Goal: Task Accomplishment & Management: Manage account settings

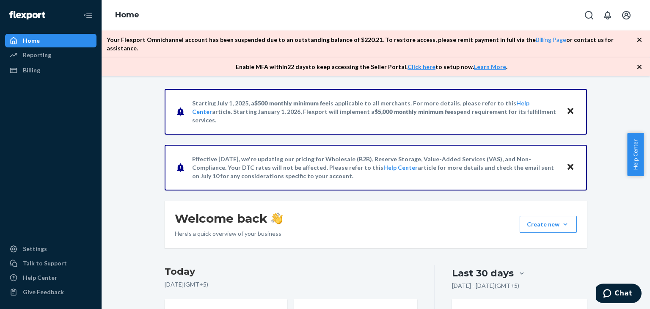
scroll to position [440, 0]
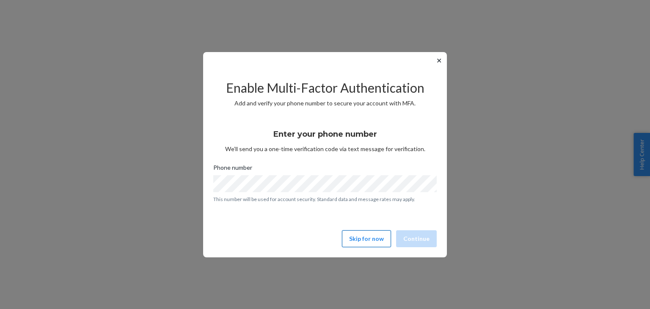
click at [374, 242] on button "Skip for now" at bounding box center [366, 238] width 49 height 17
click at [383, 241] on button "Skip for now" at bounding box center [366, 238] width 49 height 17
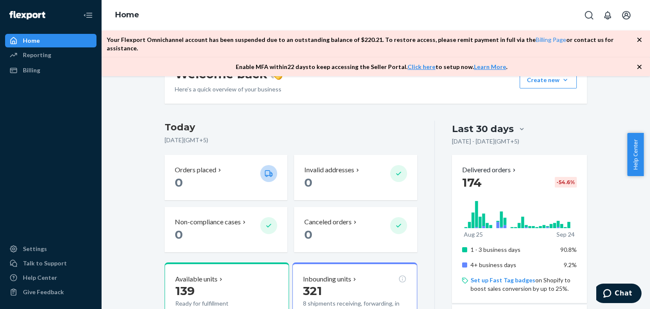
scroll to position [155, 0]
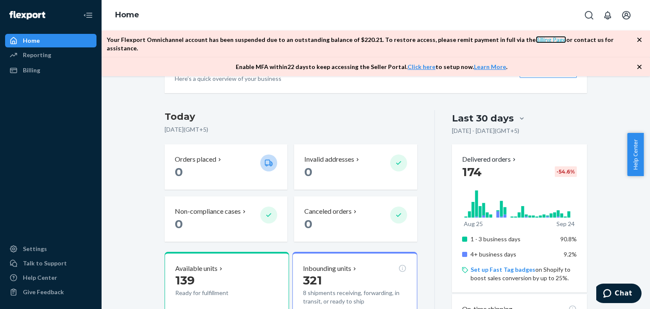
click at [544, 40] on link "Billing Page" at bounding box center [551, 39] width 30 height 7
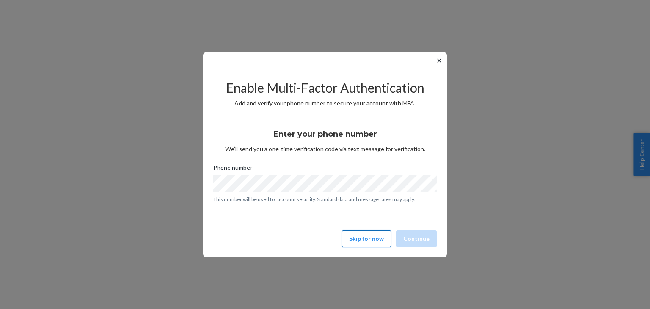
click at [382, 239] on button "Skip for now" at bounding box center [366, 238] width 49 height 17
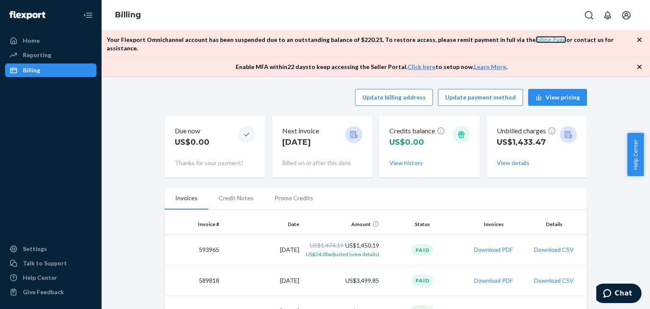
click at [536, 38] on link "Billing Page" at bounding box center [551, 39] width 30 height 7
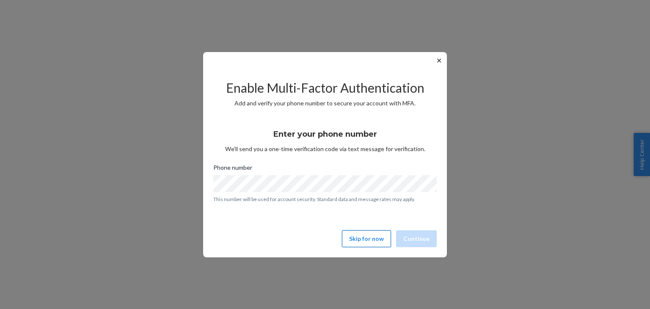
click at [371, 235] on button "Skip for now" at bounding box center [366, 238] width 49 height 17
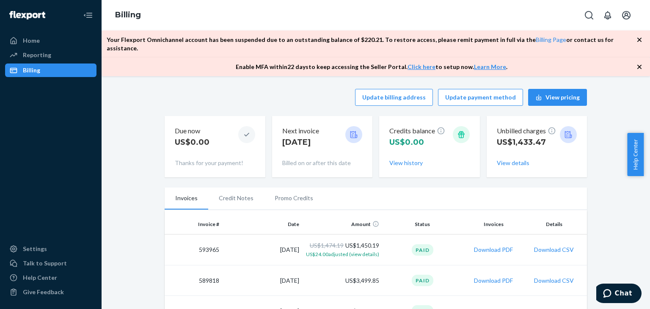
click at [220, 41] on p "Your Flexport Omnichannel account has been suspended due to an outstanding bala…" at bounding box center [372, 44] width 530 height 17
click at [66, 41] on div "Home" at bounding box center [51, 41] width 90 height 12
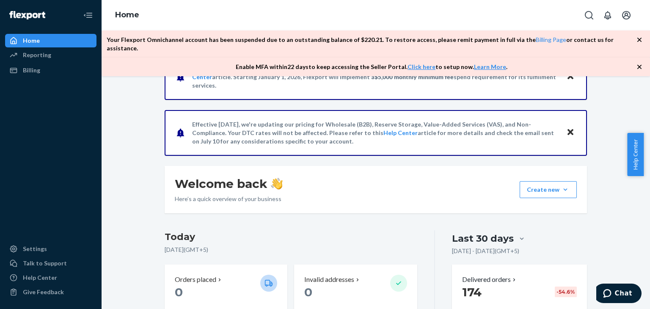
scroll to position [70, 0]
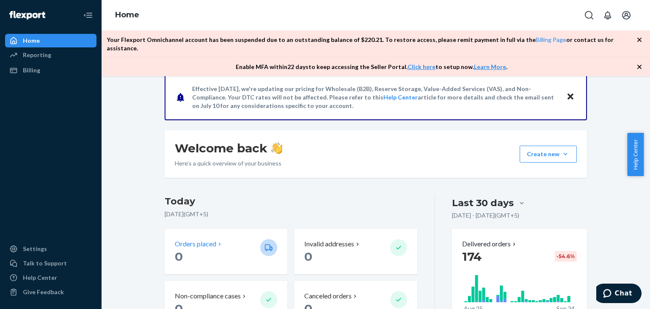
click at [198, 239] on p "Orders placed" at bounding box center [195, 244] width 41 height 10
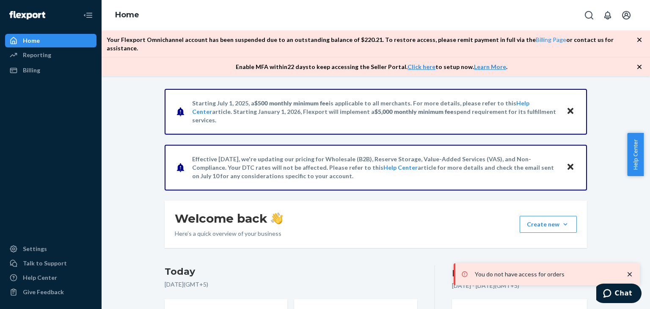
click at [545, 270] on p "You do not have access for orders" at bounding box center [546, 274] width 142 height 8
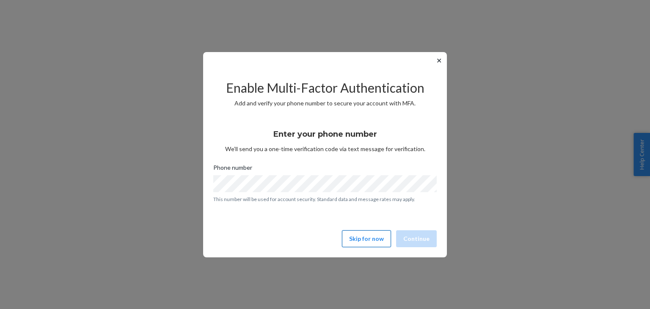
click at [360, 235] on button "Skip for now" at bounding box center [366, 238] width 49 height 17
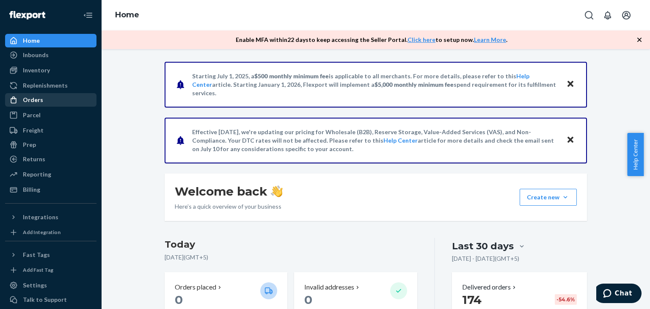
click at [59, 99] on div "Orders" at bounding box center [51, 100] width 90 height 12
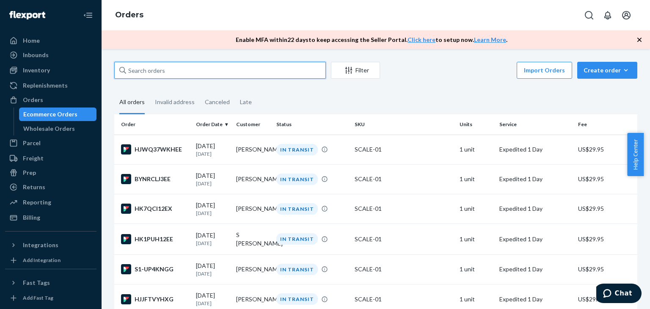
click at [169, 74] on input "text" at bounding box center [220, 70] width 212 height 17
paste input "Valentina Ocampo"
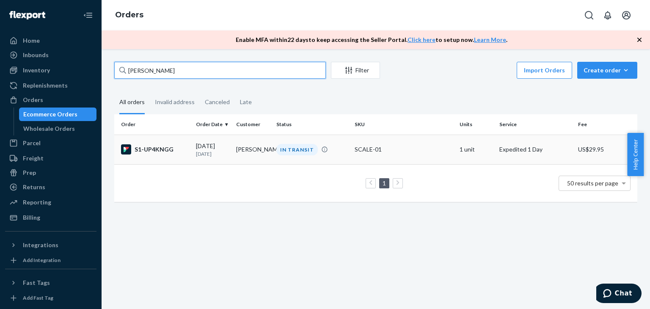
type input "Valentina Ocampo"
click at [184, 150] on div "S1-UP4KNGG" at bounding box center [155, 149] width 68 height 10
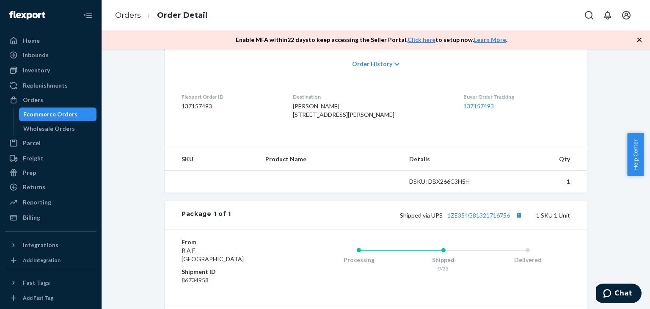
scroll to position [183, 0]
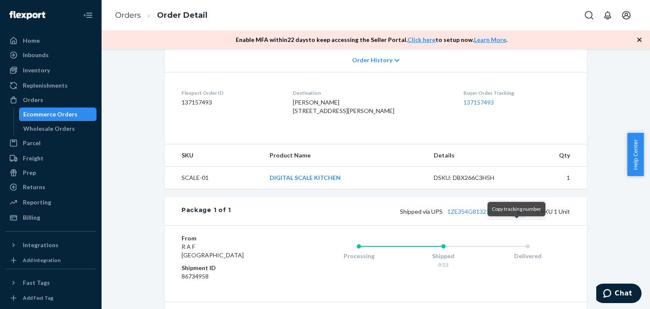
click at [514, 217] on button "Copy tracking number" at bounding box center [518, 211] width 11 height 11
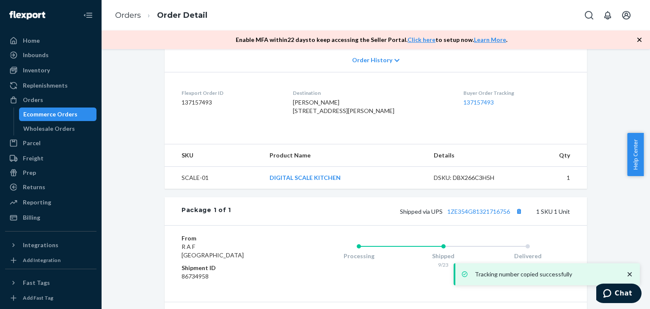
click at [130, 20] on li "Orders" at bounding box center [128, 15] width 26 height 11
click at [130, 14] on link "Orders" at bounding box center [128, 15] width 26 height 9
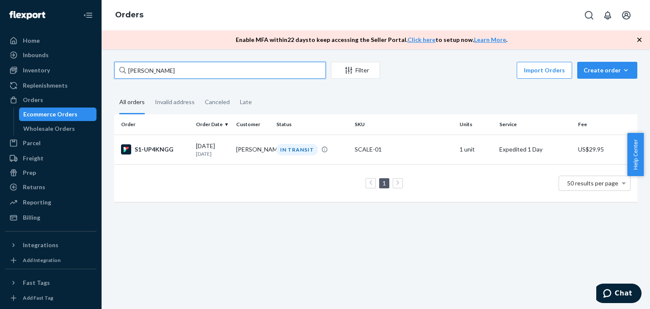
click at [194, 65] on input "Valentina Ocampo" at bounding box center [220, 70] width 212 height 17
paste input "Karen Malone"
type input "Karen Malone"
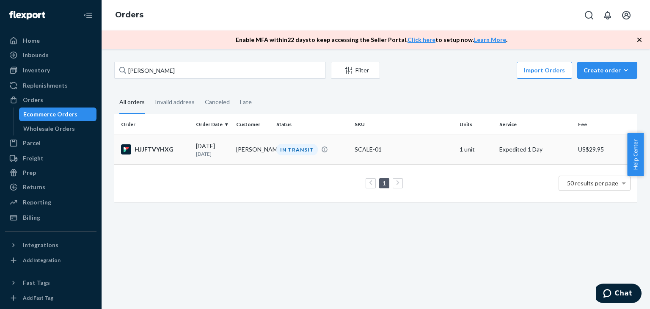
click at [183, 147] on div "HJJFTVYHXG" at bounding box center [155, 149] width 68 height 10
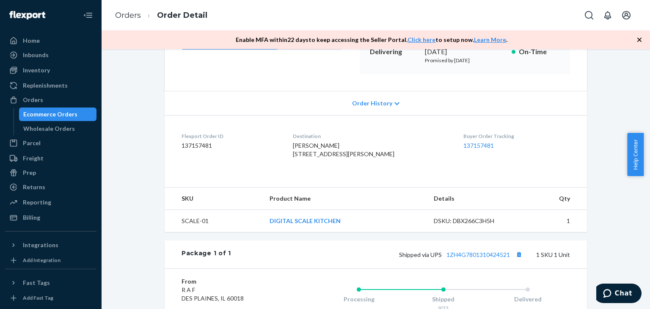
scroll to position [141, 0]
click at [515, 259] on button "Copy tracking number" at bounding box center [518, 253] width 11 height 11
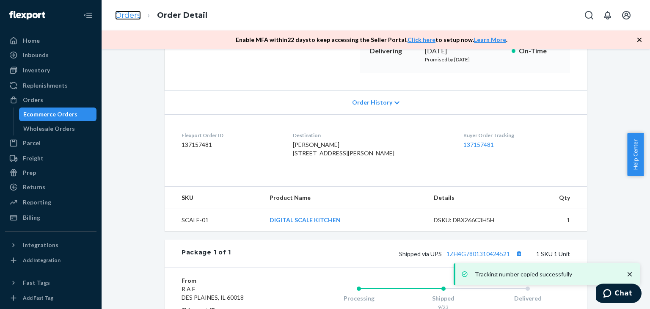
click at [135, 16] on link "Orders" at bounding box center [128, 15] width 26 height 9
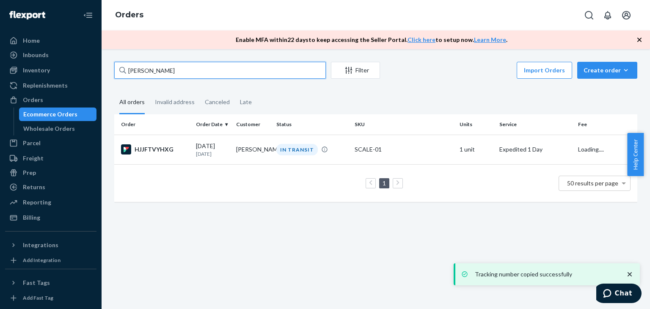
click at [191, 68] on input "Karen Malone" at bounding box center [220, 70] width 212 height 17
paste input "S Glaser"
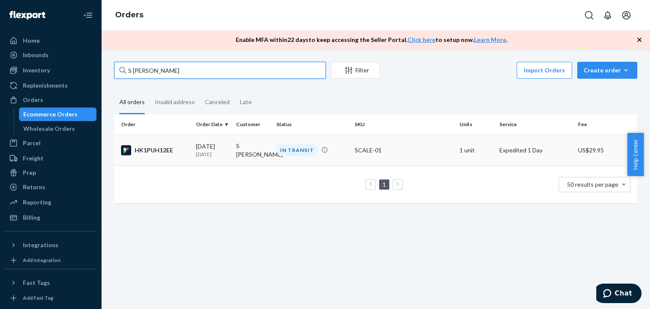
type input "S Glaser"
click at [200, 152] on p "1 day ago" at bounding box center [212, 154] width 33 height 7
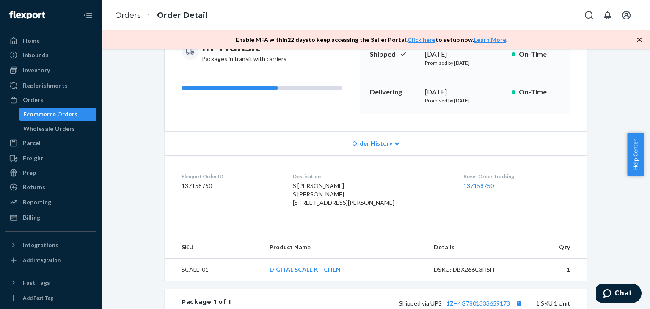
scroll to position [141, 0]
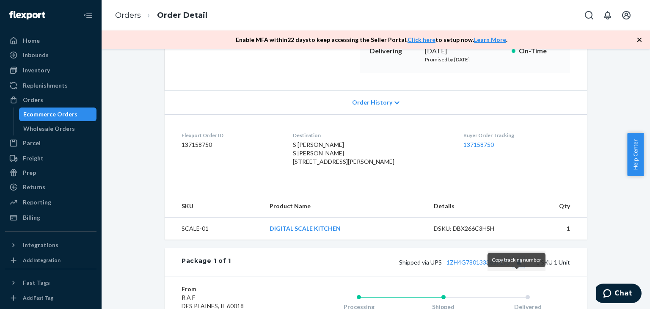
click at [514, 267] on button "Copy tracking number" at bounding box center [518, 261] width 11 height 11
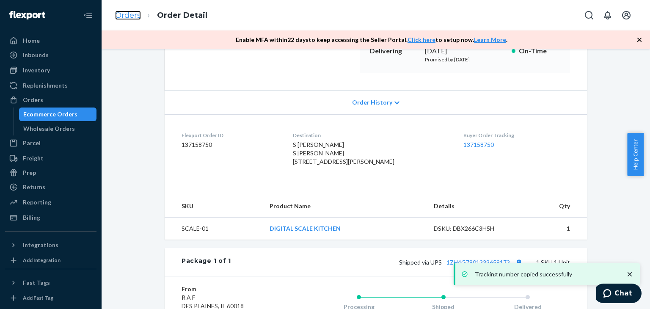
click at [135, 17] on link "Orders" at bounding box center [128, 15] width 26 height 9
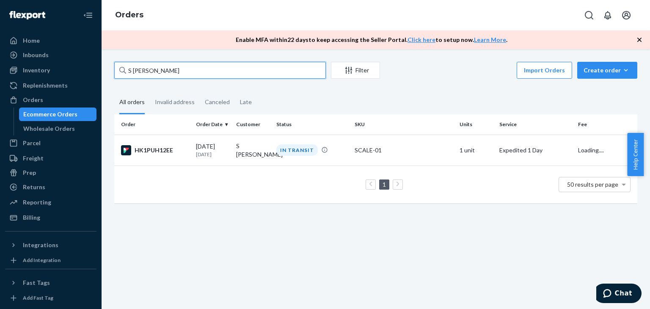
click at [184, 74] on input "S Glaser" at bounding box center [220, 70] width 212 height 17
paste input "Connie Rowe"
type input "Connie Rowe"
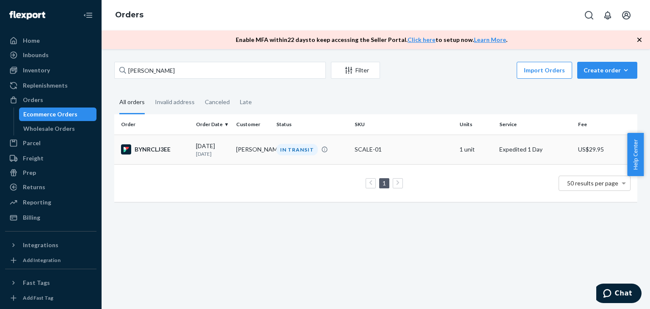
click at [188, 151] on td "BYNRCLJ3EE" at bounding box center [153, 150] width 78 height 30
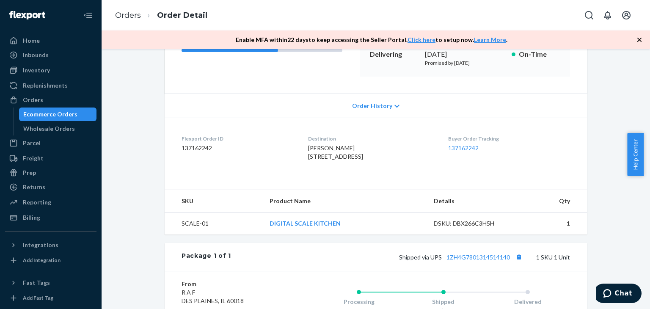
scroll to position [141, 0]
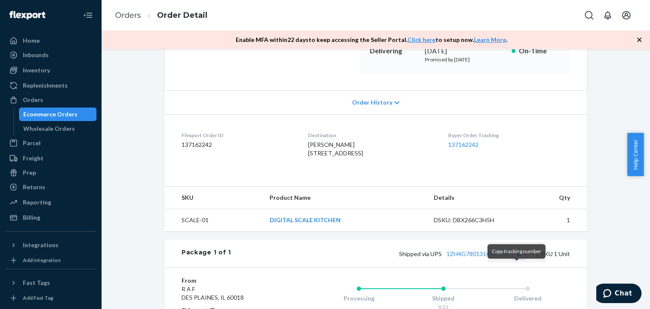
click at [517, 259] on button "Copy tracking number" at bounding box center [518, 253] width 11 height 11
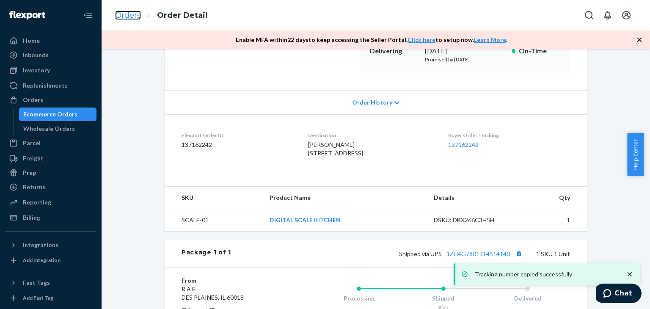
click at [132, 19] on link "Orders" at bounding box center [128, 15] width 26 height 9
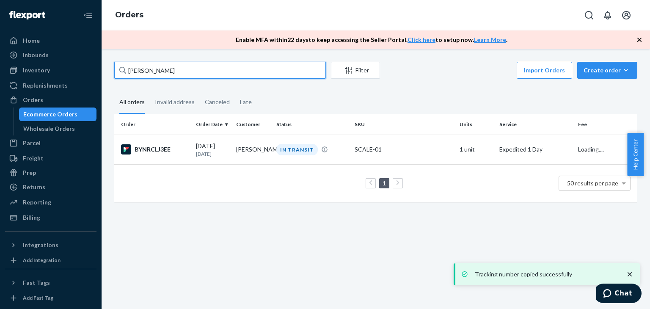
click at [186, 70] on input "Connie Rowe" at bounding box center [220, 70] width 212 height 17
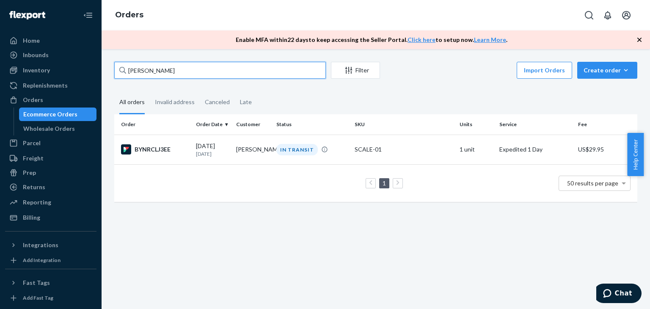
click at [186, 70] on input "Connie Rowe" at bounding box center [220, 70] width 212 height 17
paste input "Natalia Castro Hinostroza"
type input "Natalia Castro Hinostroza"
click at [193, 164] on td "09/23/2025 1 day ago" at bounding box center [213, 150] width 40 height 30
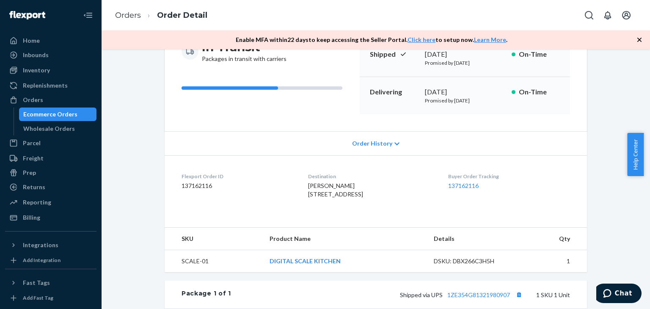
scroll to position [141, 0]
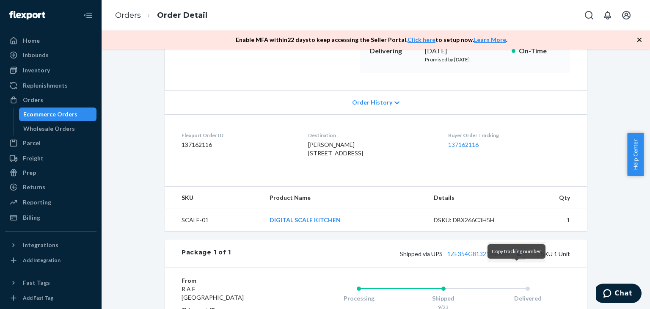
click at [515, 259] on button "Copy tracking number" at bounding box center [518, 253] width 11 height 11
click at [129, 13] on link "Orders" at bounding box center [128, 15] width 26 height 9
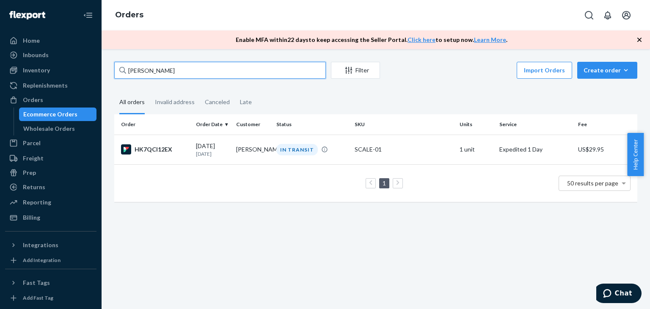
click at [210, 77] on input "Natalia Castro Hinostroza" at bounding box center [220, 70] width 212 height 17
paste input "Emily Brink"
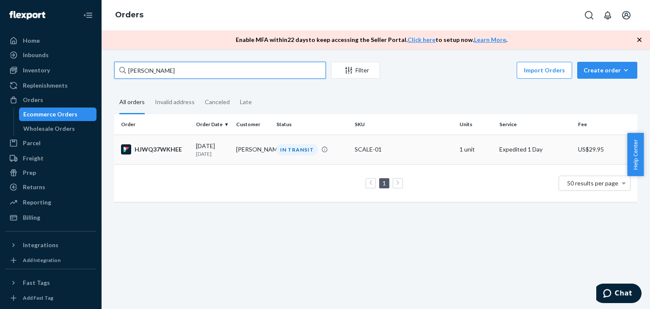
type input "Emily Brink"
click at [181, 153] on div "HJWQ37WKHEE" at bounding box center [155, 149] width 68 height 10
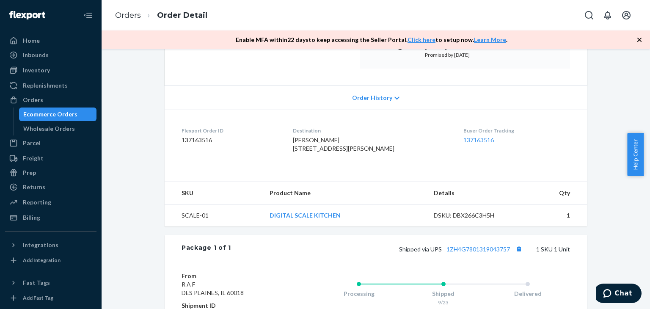
scroll to position [155, 0]
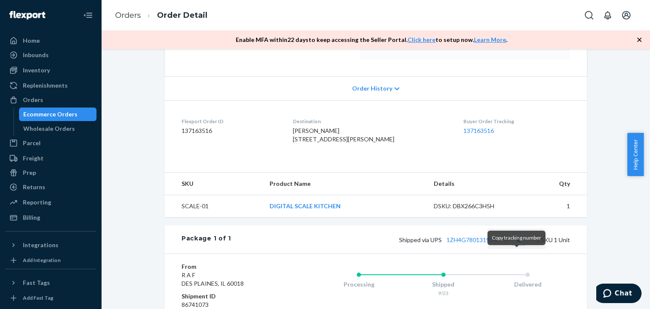
click at [513, 245] on button "Copy tracking number" at bounding box center [518, 239] width 11 height 11
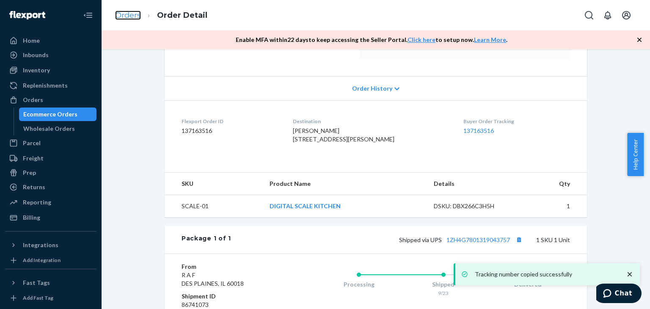
click at [127, 15] on link "Orders" at bounding box center [128, 15] width 26 height 9
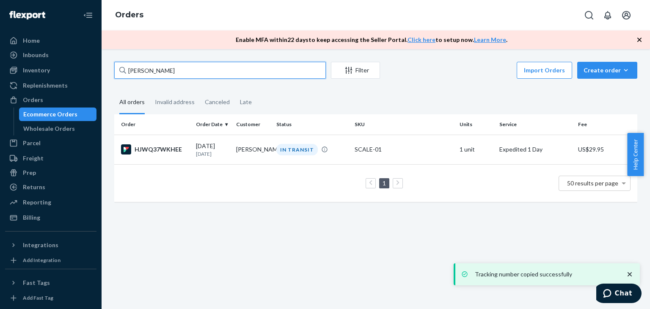
click at [188, 73] on input "Emily Brink" at bounding box center [220, 70] width 212 height 17
paste input "Beth Heyman"
type input "Beth Heyman"
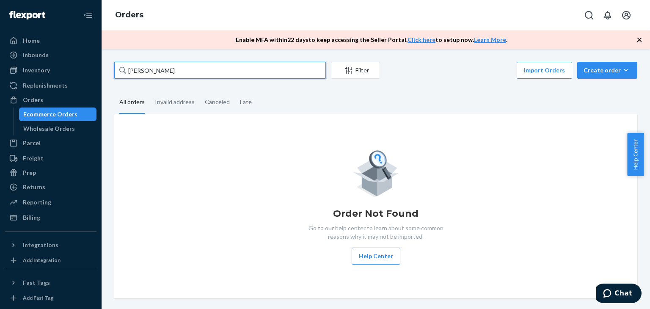
click at [198, 71] on input "Beth Heyman" at bounding box center [220, 70] width 212 height 17
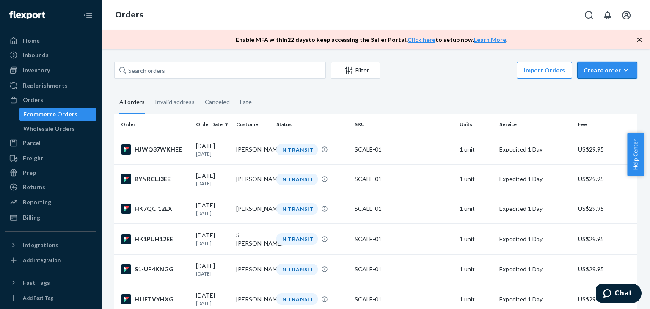
click at [597, 68] on div "Create order" at bounding box center [606, 70] width 47 height 8
click at [588, 94] on span "Ecommerce order" at bounding box center [612, 91] width 52 height 6
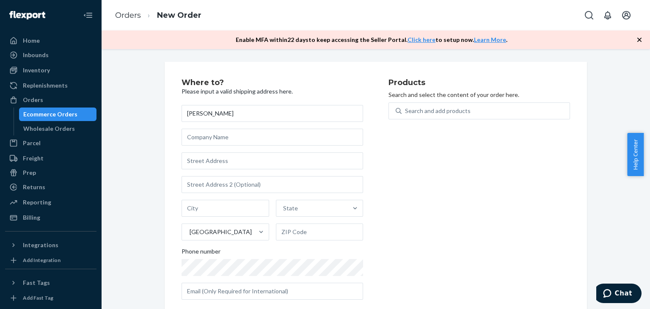
type input "Beth Heyman"
click at [230, 159] on input "text" at bounding box center [273, 160] width 182 height 17
paste input "35 Eureka Ave Wheeling, WV 26003"
type input "35 Eureka Ave Wheeling, WV 26003"
type input "Wheeling"
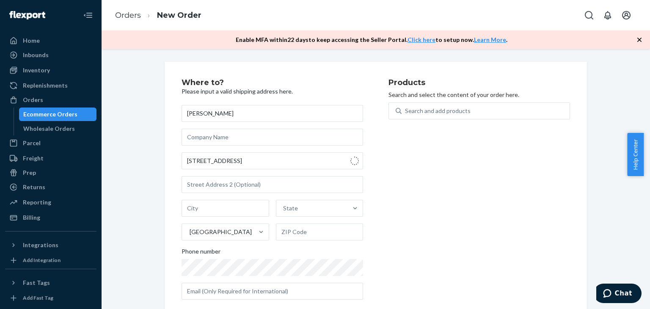
type input "26003"
type input "35 Eureka Ave"
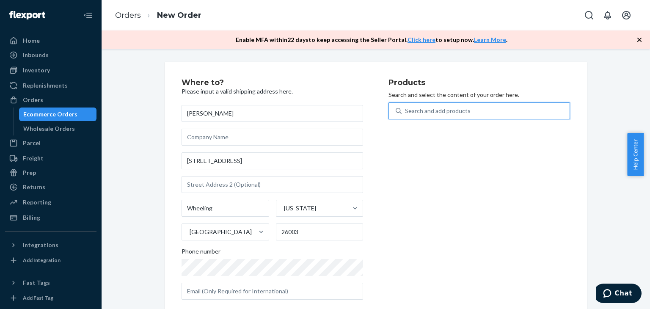
click at [435, 111] on div "Search and add products" at bounding box center [438, 111] width 66 height 8
click at [406, 111] on input "0 results available. Use Up and Down to choose options, press Enter to select t…" at bounding box center [405, 111] width 1 height 8
type input "ki"
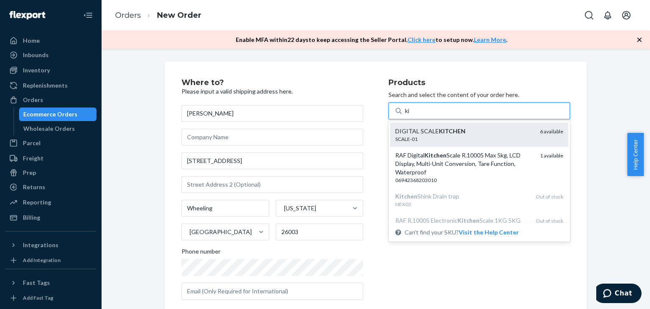
click at [442, 126] on div "DIGITAL SCALE KITCHEN SCALE-01 6 available" at bounding box center [479, 135] width 178 height 24
click at [410, 115] on input "ki" at bounding box center [408, 111] width 6 height 8
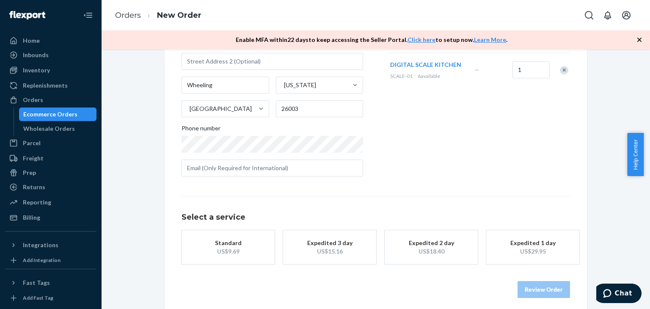
scroll to position [129, 0]
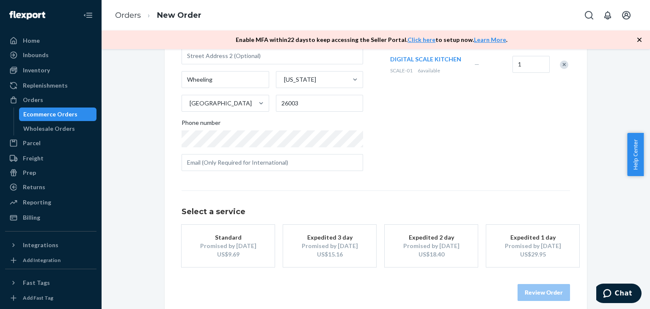
click at [501, 245] on div "Promised by Sep 25, 2025" at bounding box center [533, 246] width 68 height 8
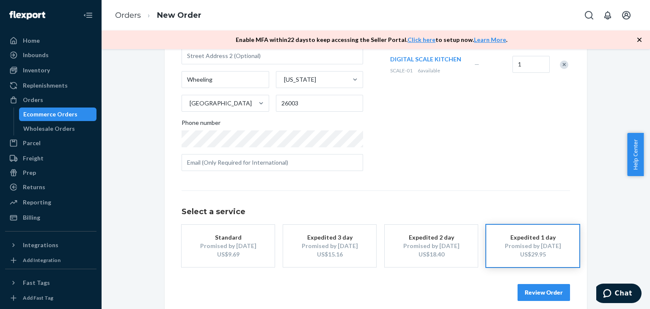
click at [548, 293] on button "Review Order" at bounding box center [543, 292] width 52 height 17
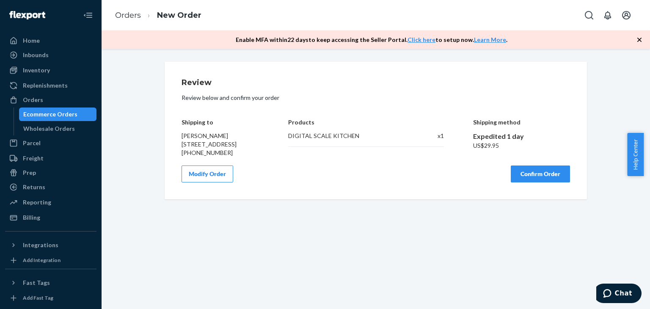
scroll to position [0, 0]
click at [534, 182] on button "Confirm Order" at bounding box center [540, 173] width 59 height 17
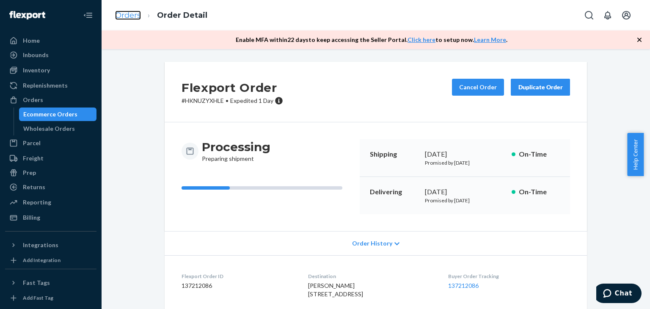
click at [135, 16] on link "Orders" at bounding box center [128, 15] width 26 height 9
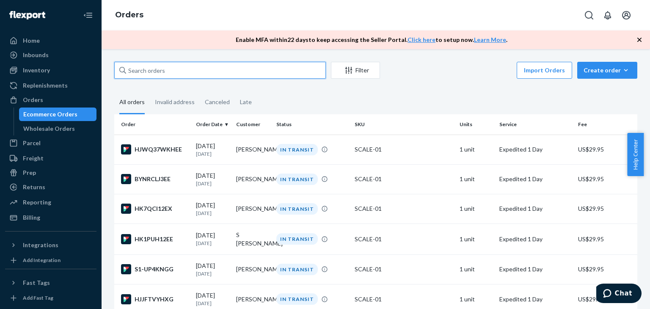
click at [198, 65] on input "text" at bounding box center [220, 70] width 212 height 17
paste input "Diana Constable"
type input "Diana Constable"
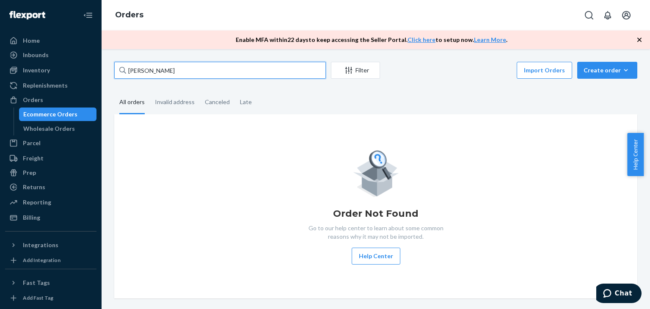
click at [198, 67] on input "Diana Constable" at bounding box center [220, 70] width 212 height 17
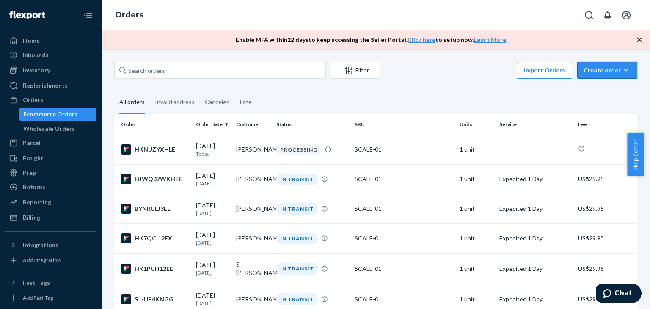
click at [590, 69] on div "Create order" at bounding box center [606, 70] width 47 height 8
click at [587, 93] on span "Ecommerce order" at bounding box center [612, 91] width 52 height 6
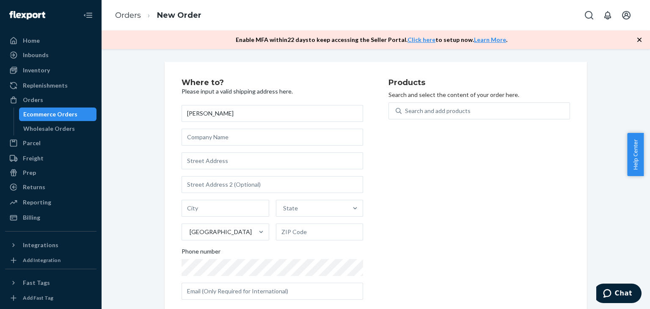
type input "Diana Constable"
click at [277, 162] on input "text" at bounding box center [273, 160] width 182 height 17
paste input "320 E Vance St Fuquay Varina, NC 27526"
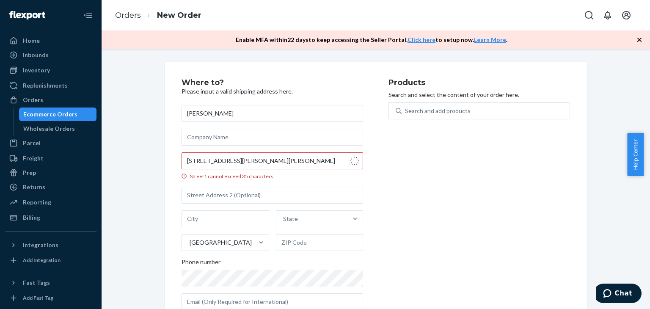
type input "320 E Vance St"
type input "Fuquay-Varina"
type input "27526"
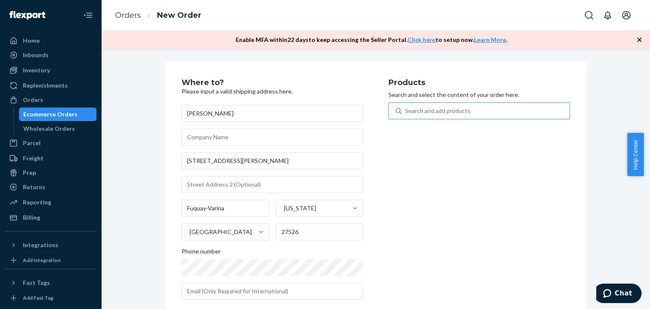
click at [446, 116] on div "Search and add products" at bounding box center [486, 110] width 168 height 15
click at [406, 115] on input "Search and add products" at bounding box center [405, 111] width 1 height 8
type input "ki"
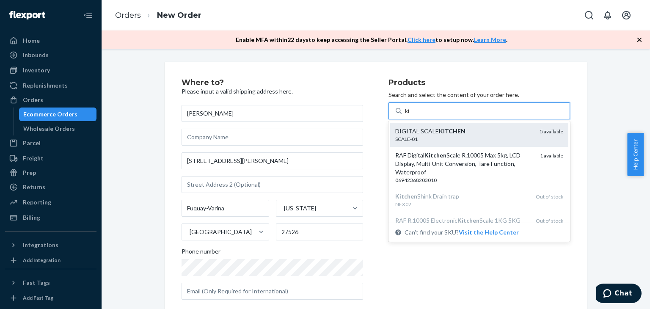
click at [457, 141] on div "SCALE-01" at bounding box center [464, 138] width 138 height 7
click at [410, 115] on input "ki" at bounding box center [408, 111] width 6 height 8
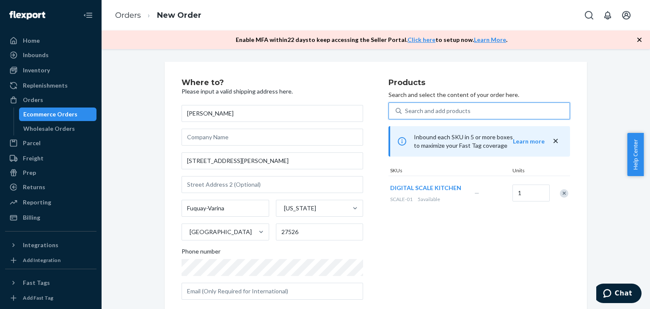
click at [446, 252] on div "Products Search and select the content of your order here. 0 results available.…" at bounding box center [479, 193] width 182 height 228
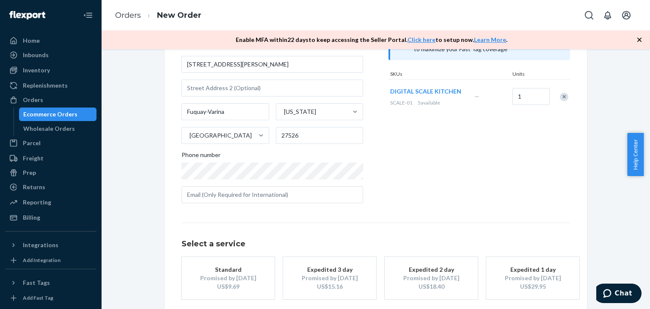
scroll to position [137, 0]
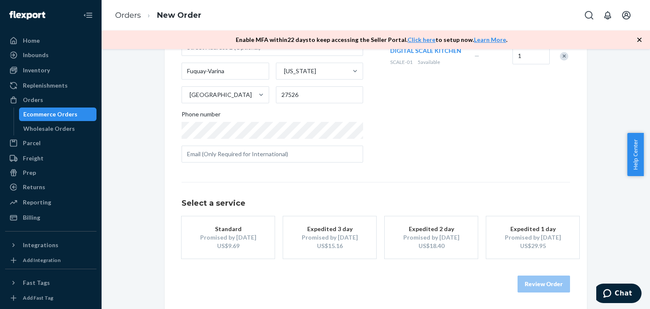
click at [545, 238] on div "Promised by Sep 25, 2025" at bounding box center [533, 237] width 68 height 8
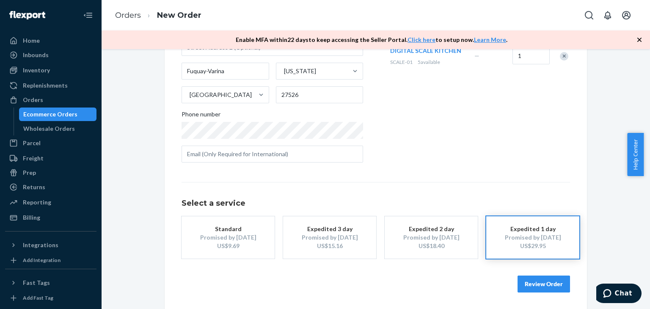
click at [550, 286] on button "Review Order" at bounding box center [543, 283] width 52 height 17
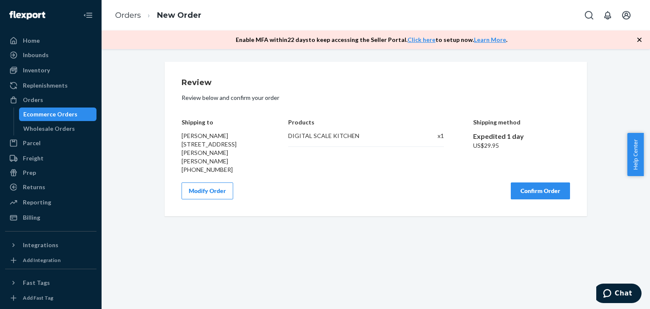
click at [531, 182] on button "Confirm Order" at bounding box center [540, 190] width 59 height 17
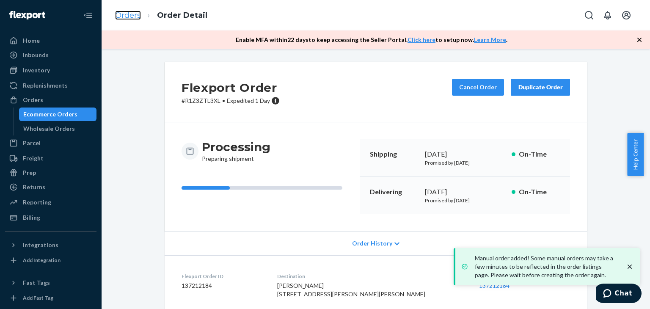
click at [133, 15] on link "Orders" at bounding box center [128, 15] width 26 height 9
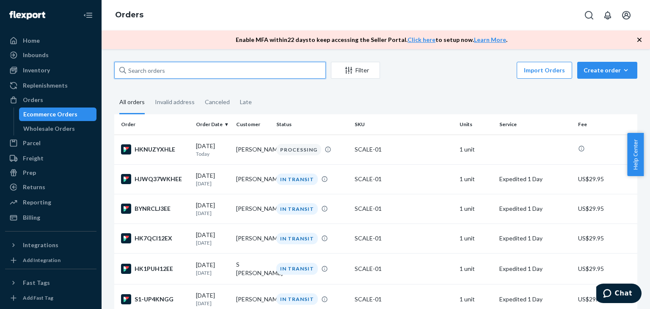
click at [164, 72] on input "text" at bounding box center [220, 70] width 212 height 17
paste input "Dylan McLoughlin"
type input "Dylan McLoughlin"
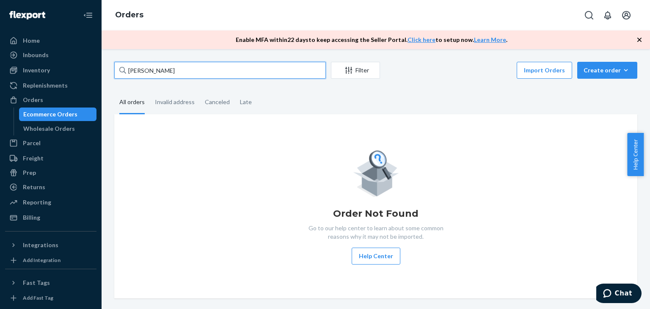
click at [187, 73] on input "Dylan McLoughlin" at bounding box center [220, 70] width 212 height 17
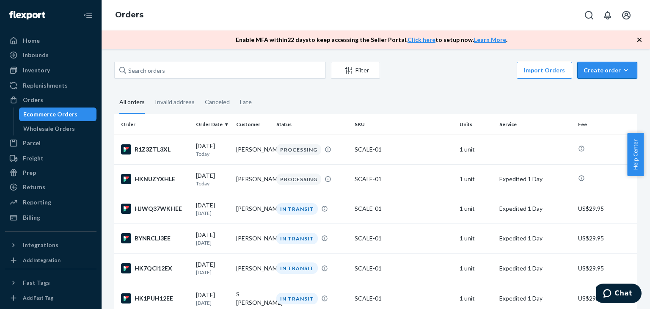
click at [589, 78] on button "Create order Ecommerce order Removal order" at bounding box center [607, 70] width 60 height 17
click at [591, 91] on span "Ecommerce order" at bounding box center [612, 91] width 52 height 6
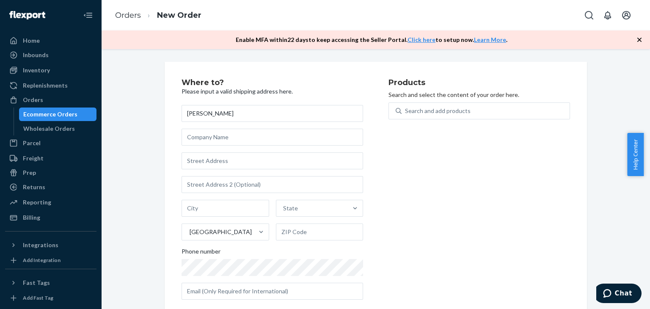
type input "Dylan McLoughlin"
click at [206, 163] on input "text" at bounding box center [273, 160] width 182 height 17
paste input "1200 Grande Oak Blvd, Apt 614 Saraland, AL 36571"
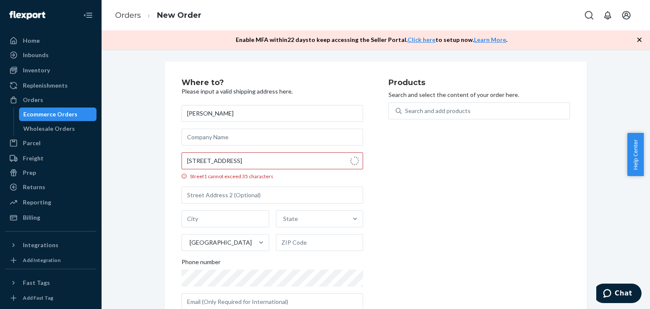
type input "1200 Grande Oak Blvd"
type input "614"
type input "Saraland"
type input "36571"
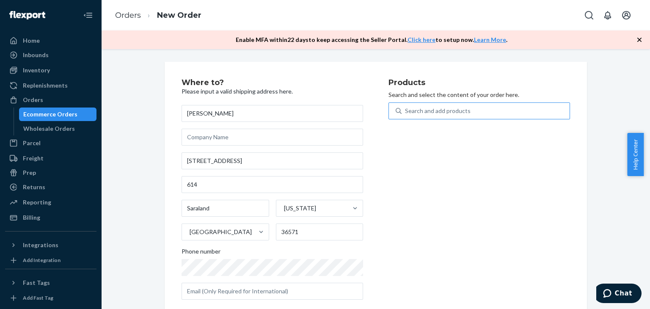
click at [447, 114] on div "Search and add products" at bounding box center [438, 111] width 66 height 8
click at [406, 114] on input "Search and add products" at bounding box center [405, 111] width 1 height 8
type input "ki"
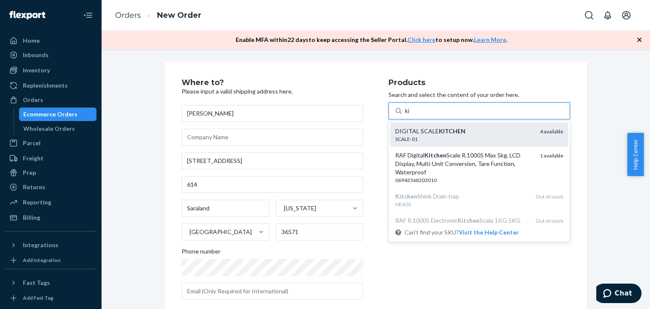
click at [448, 138] on div "SCALE-01" at bounding box center [464, 138] width 138 height 7
click at [410, 115] on input "ki" at bounding box center [408, 111] width 6 height 8
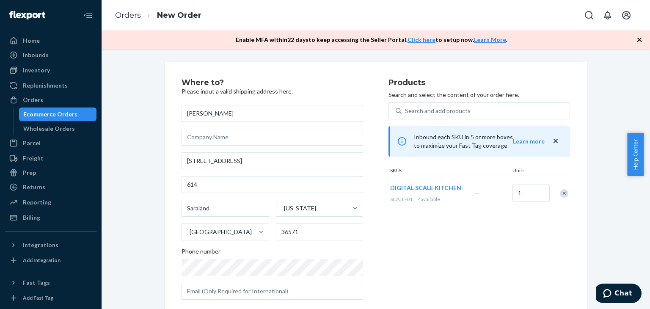
click at [443, 235] on div "Products Search and select the content of your order here. Search and add produ…" at bounding box center [479, 193] width 182 height 228
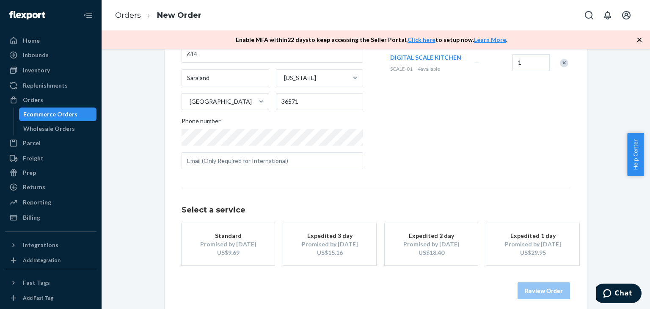
scroll to position [137, 0]
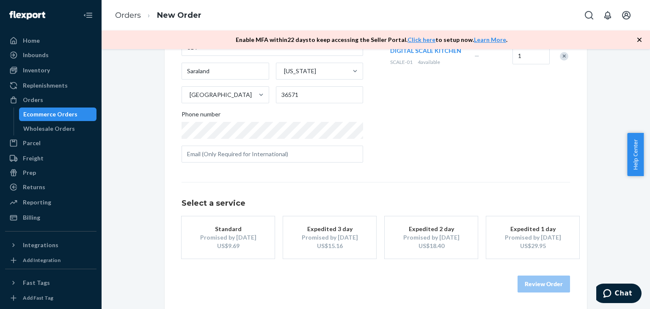
click at [532, 250] on button "Expedited 1 day Promised by Sep 25, 2025 US$29.95" at bounding box center [532, 237] width 93 height 42
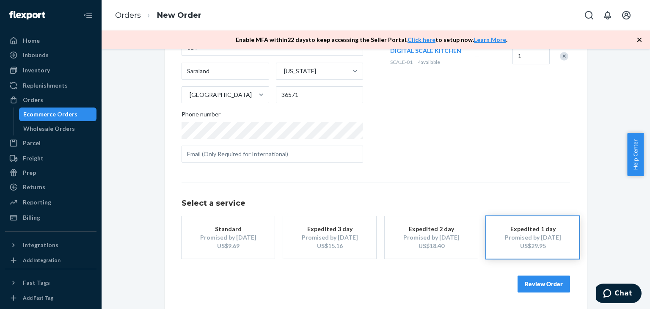
click at [537, 280] on button "Review Order" at bounding box center [543, 283] width 52 height 17
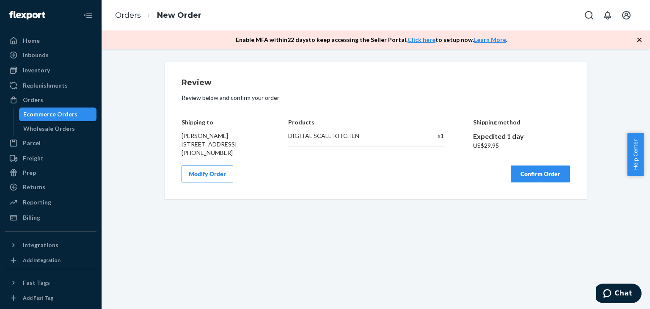
click at [524, 182] on button "Confirm Order" at bounding box center [540, 173] width 59 height 17
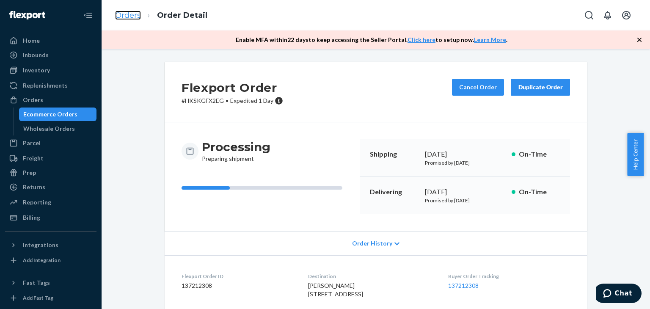
click at [134, 16] on link "Orders" at bounding box center [128, 15] width 26 height 9
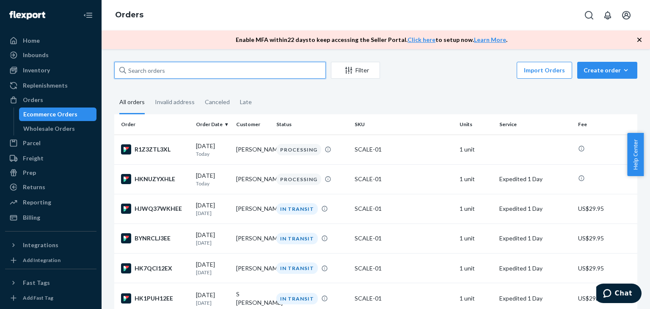
click at [190, 77] on input "text" at bounding box center [220, 70] width 212 height 17
paste input "Lauren Porter"
type input "Lauren Porter"
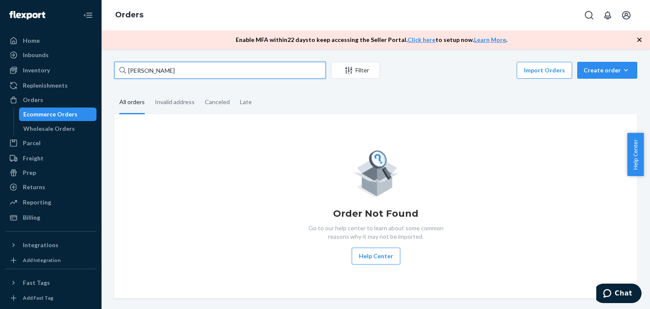
click at [190, 77] on input "Lauren Porter" at bounding box center [220, 70] width 212 height 17
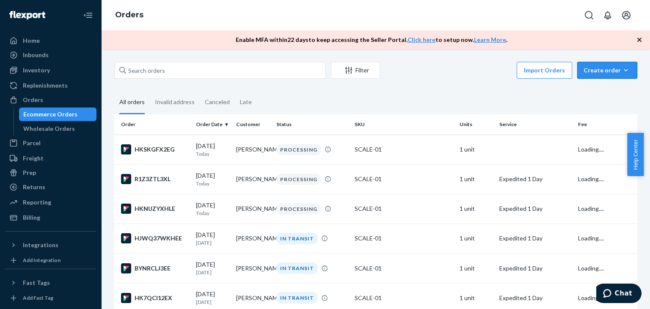
click at [601, 70] on div "Create order" at bounding box center [606, 70] width 47 height 8
click at [600, 88] on span "Ecommerce order" at bounding box center [612, 91] width 52 height 6
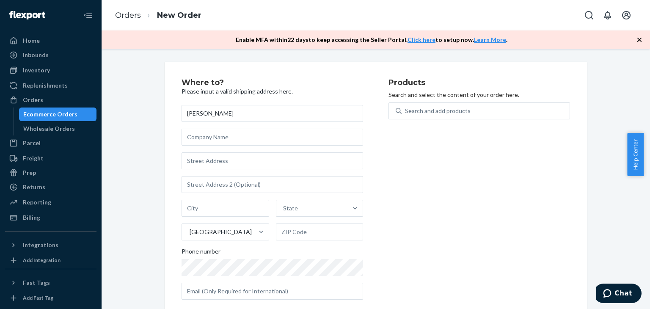
type input "Lauren Porter"
click at [250, 158] on input "text" at bounding box center [273, 160] width 182 height 17
paste input "2697 S County Road 500 W Logansport, IN 46947"
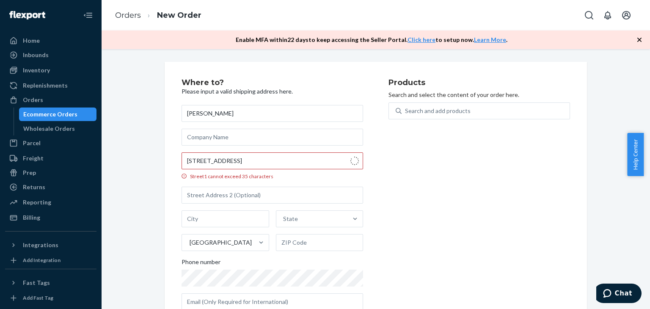
type input "2697 S Co Rd 500 W"
type input "Logansport"
type input "46947"
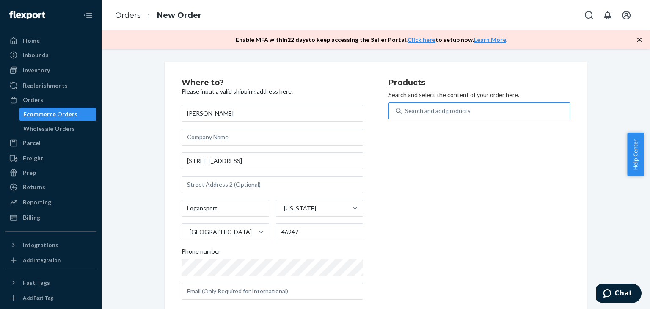
click at [421, 111] on div "Search and add products" at bounding box center [438, 111] width 66 height 8
click at [406, 111] on input "Search and add products" at bounding box center [405, 111] width 1 height 8
type input "ki"
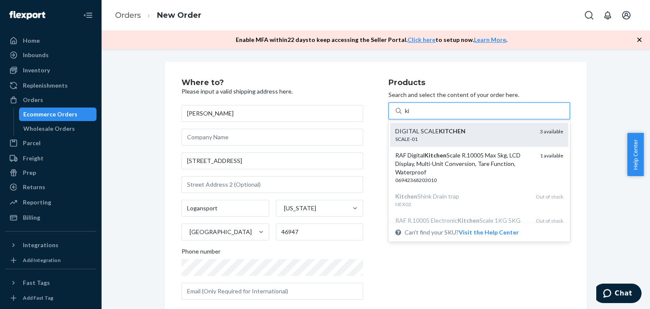
click at [432, 126] on div "DIGITAL SCALE KITCHEN SCALE-01 3 available" at bounding box center [479, 135] width 178 height 24
click at [410, 115] on input "ki" at bounding box center [408, 111] width 6 height 8
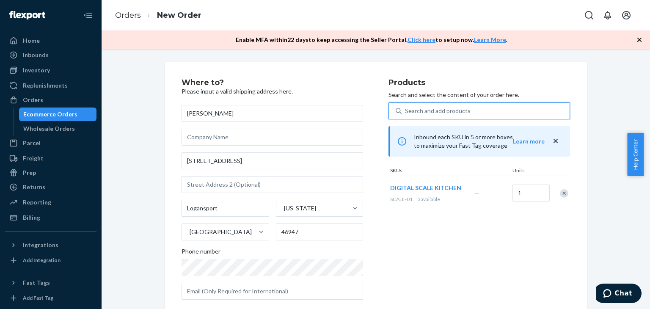
click at [413, 233] on div "Products Search and select the content of your order here. 0 results available.…" at bounding box center [479, 193] width 182 height 228
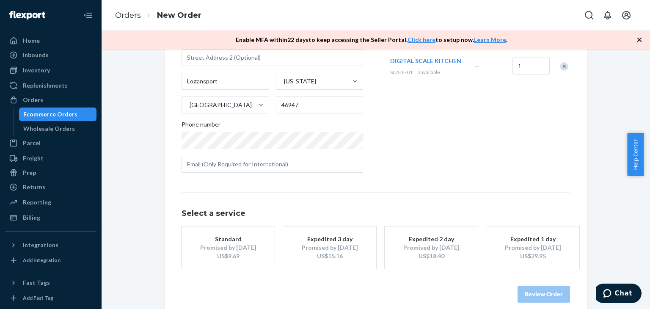
scroll to position [129, 0]
click at [527, 256] on div "US$29.95" at bounding box center [533, 254] width 68 height 8
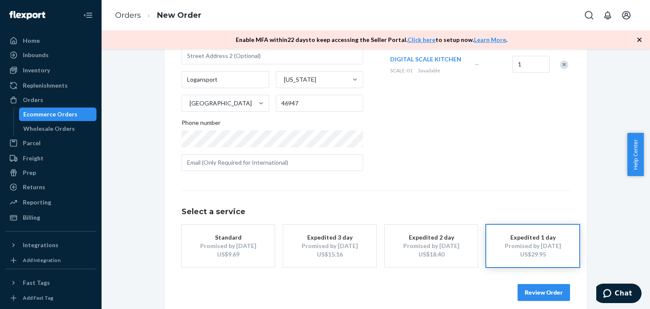
click at [547, 288] on button "Review Order" at bounding box center [543, 292] width 52 height 17
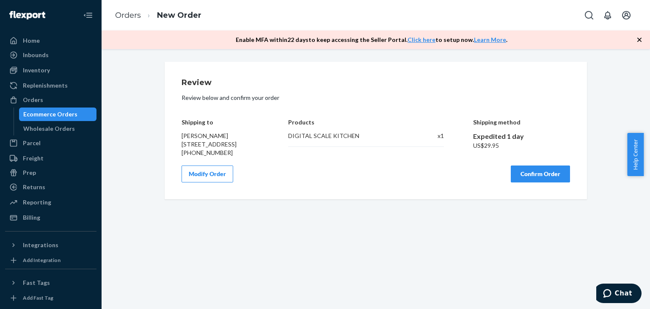
scroll to position [0, 0]
click at [530, 182] on button "Confirm Order" at bounding box center [540, 173] width 59 height 17
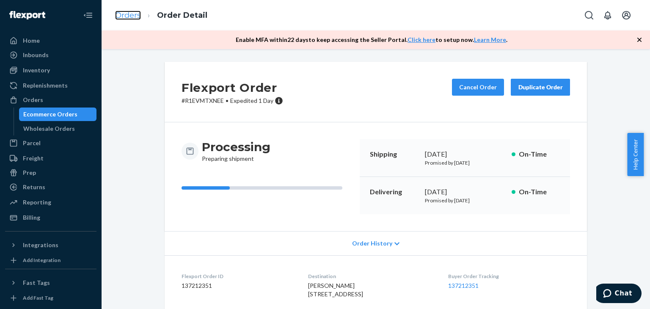
click at [138, 14] on link "Orders" at bounding box center [128, 15] width 26 height 9
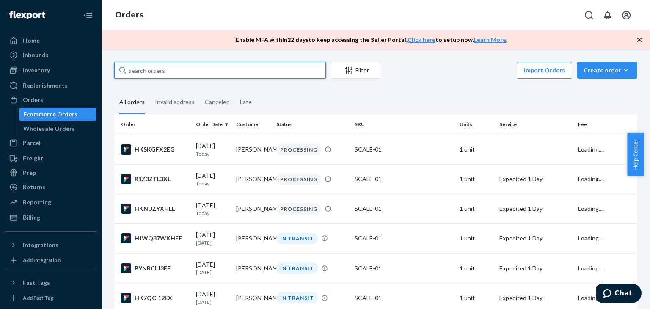
click at [194, 69] on input "text" at bounding box center [220, 70] width 212 height 17
paste input "Terri Ann Hutto"
type input "Terri Ann Hutto"
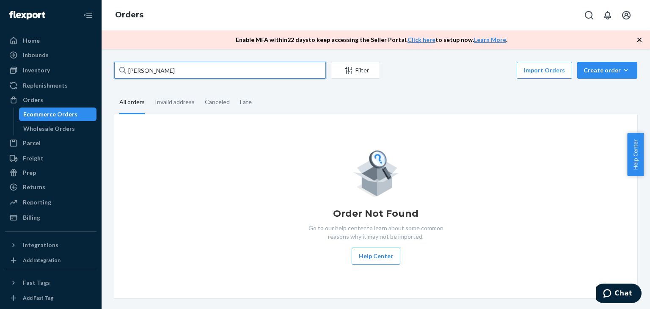
click at [198, 69] on input "Terri Ann Hutto" at bounding box center [220, 70] width 212 height 17
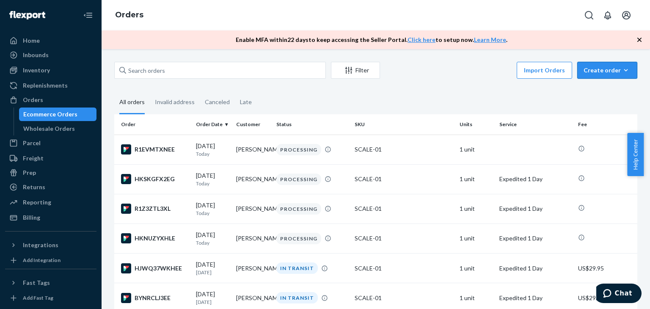
click at [599, 77] on button "Create order Ecommerce order Removal order" at bounding box center [607, 70] width 60 height 17
click at [597, 94] on span "Ecommerce order" at bounding box center [612, 91] width 52 height 6
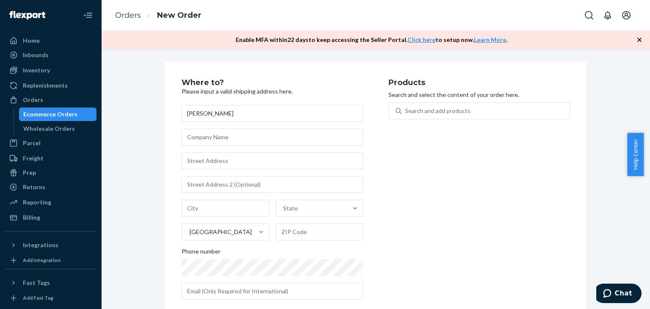
type input "Terri Ann Hutto"
click at [228, 162] on input "text" at bounding box center [273, 160] width 182 height 17
paste input "216 Syble Lane Longview, TX 75605"
type input "216 Syble Ln"
type input "Longview"
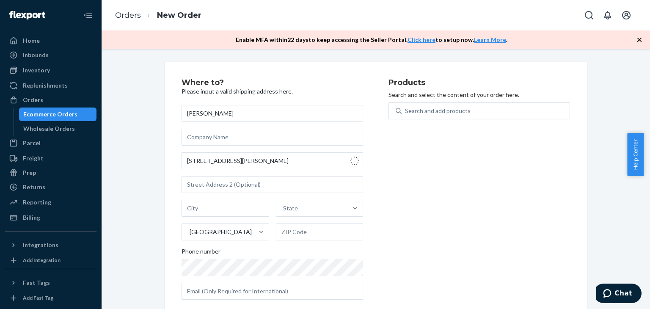
type input "75605"
click at [423, 114] on div "Search and add products" at bounding box center [438, 111] width 66 height 8
click at [406, 114] on input "Search and add products" at bounding box center [405, 111] width 1 height 8
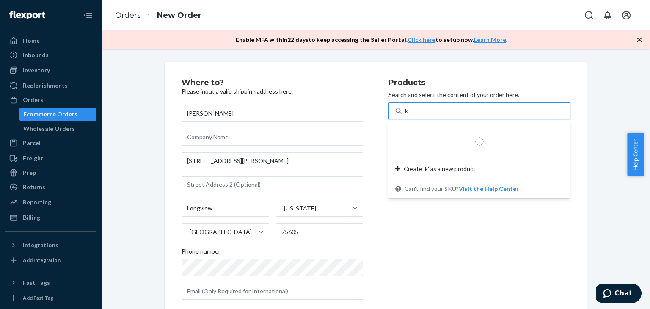
type input "ki"
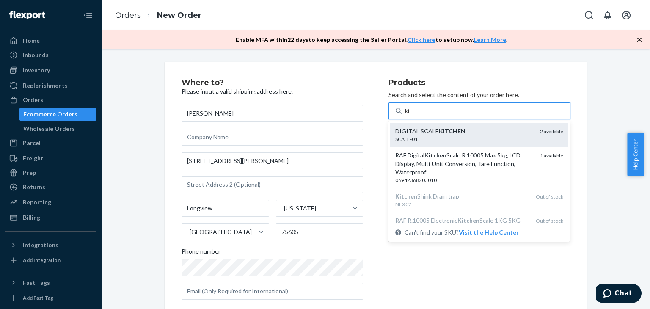
click at [439, 131] on em "KITCHEN" at bounding box center [452, 130] width 27 height 7
click at [410, 115] on input "ki" at bounding box center [408, 111] width 6 height 8
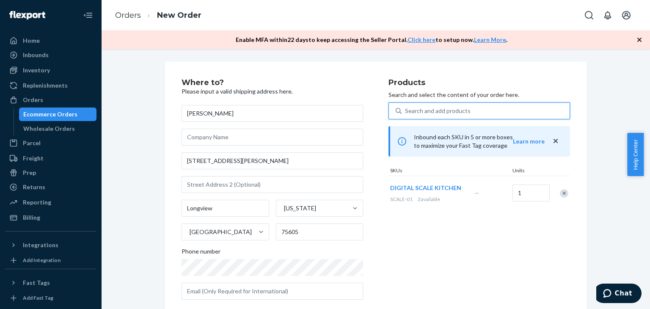
click at [465, 222] on div "Products Search and select the content of your order here. 0 results available.…" at bounding box center [479, 193] width 182 height 228
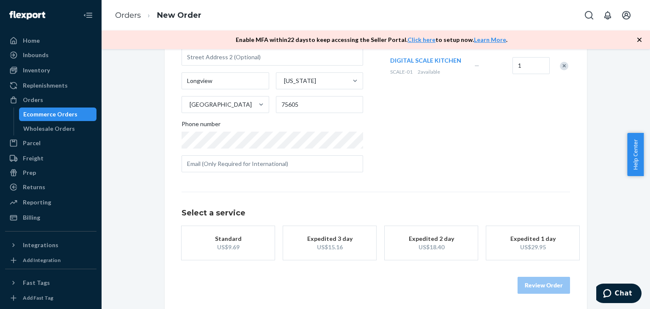
scroll to position [129, 0]
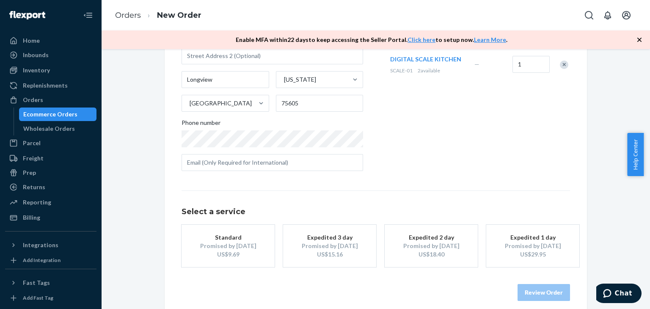
drag, startPoint x: 520, startPoint y: 239, endPoint x: 529, endPoint y: 253, distance: 16.8
click at [521, 239] on div "Expedited 1 day" at bounding box center [533, 237] width 68 height 8
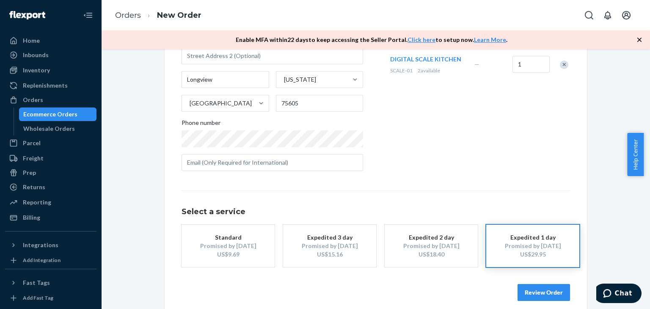
click at [541, 288] on button "Review Order" at bounding box center [543, 292] width 52 height 17
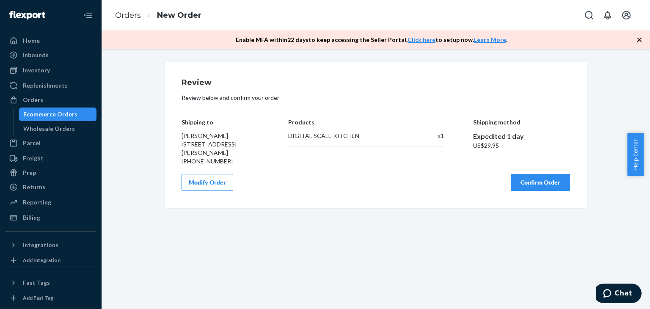
click at [526, 183] on button "Confirm Order" at bounding box center [540, 182] width 59 height 17
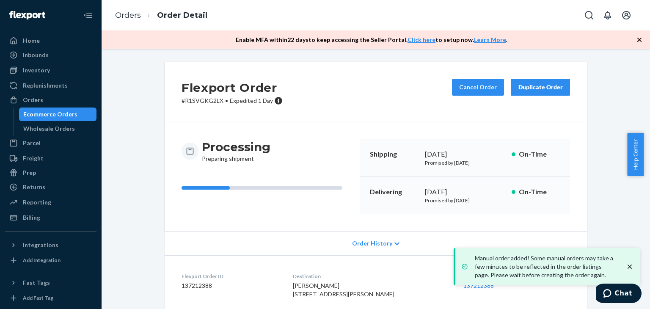
click at [127, 12] on link "Orders" at bounding box center [128, 15] width 26 height 9
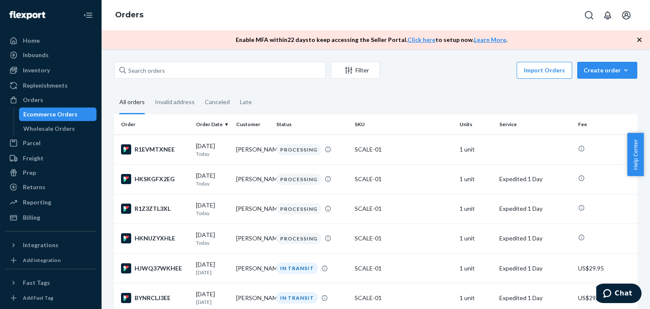
click at [162, 79] on div "Filter Import Orders Create order Ecommerce order Removal order" at bounding box center [375, 71] width 523 height 19
click at [162, 76] on input "text" at bounding box center [220, 70] width 212 height 17
paste input "Tori Miller"
type input "Tori Miller"
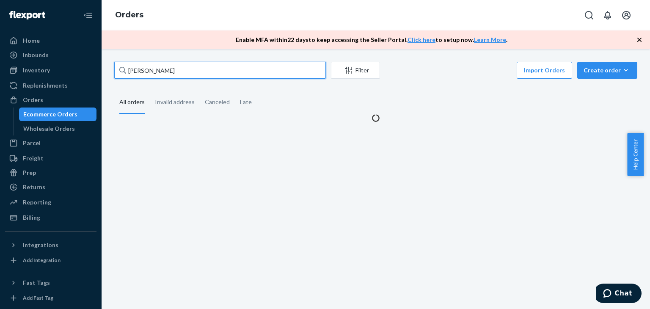
click at [169, 70] on input "Tori Miller" at bounding box center [220, 70] width 212 height 17
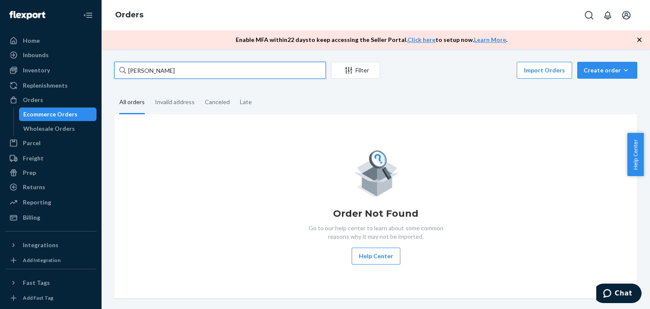
click at [169, 70] on input "Tori Miller" at bounding box center [220, 70] width 212 height 17
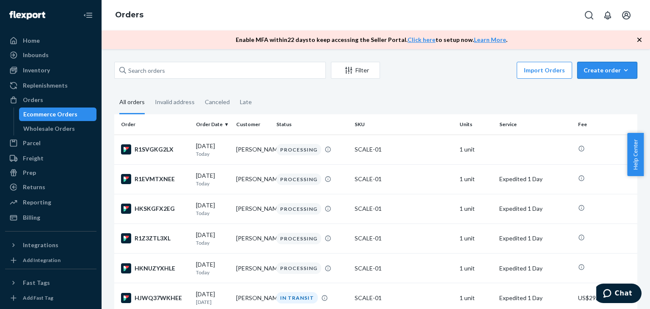
click at [586, 75] on button "Create order Ecommerce order Removal order" at bounding box center [607, 70] width 60 height 17
click at [587, 97] on button "Ecommerce order" at bounding box center [619, 91] width 81 height 18
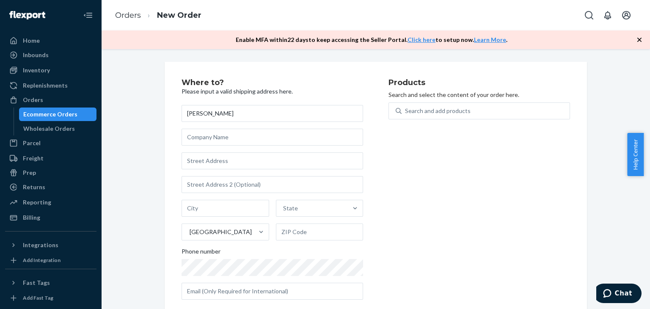
type input "Tori Miller"
drag, startPoint x: 242, startPoint y: 161, endPoint x: 234, endPoint y: 156, distance: 9.2
click at [242, 161] on input "text" at bounding box center [273, 160] width 182 height 17
paste input "543 W San Ysidro Blvd, Apt 65 San Diego, CA 92173"
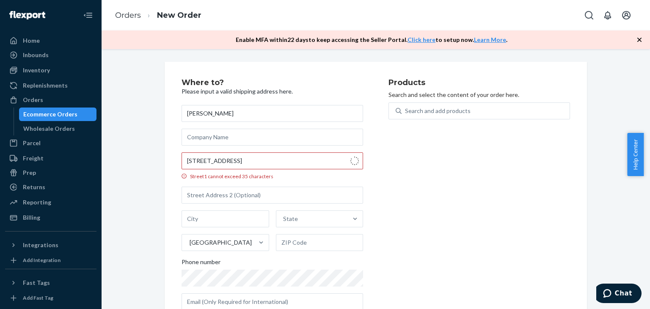
type input "543 W San Ysidro Blvd"
type input "65"
type input "San Diego"
type input "92173"
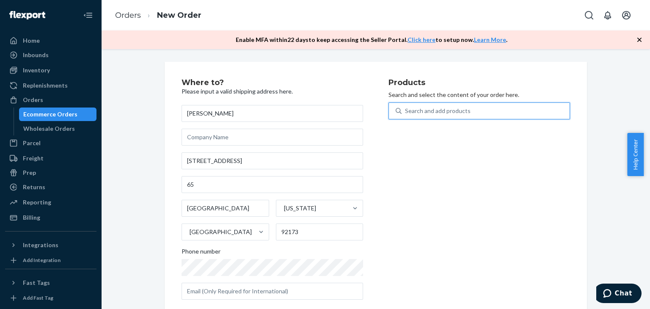
click at [414, 116] on div "Search and add products" at bounding box center [486, 110] width 168 height 15
click at [406, 115] on input "0 results available. Use Up and Down to choose options, press Enter to select t…" at bounding box center [405, 111] width 1 height 8
type input "ki"
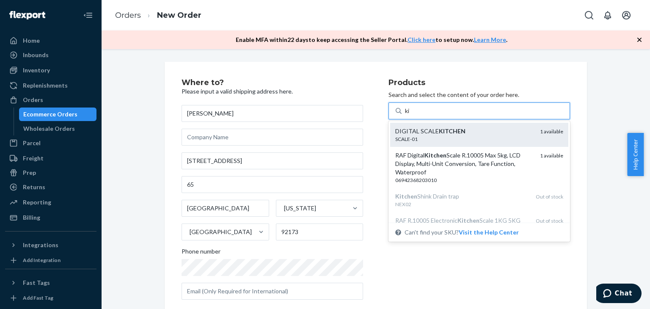
click at [427, 142] on div "SCALE-01" at bounding box center [464, 138] width 138 height 7
click at [410, 115] on input "ki" at bounding box center [408, 111] width 6 height 8
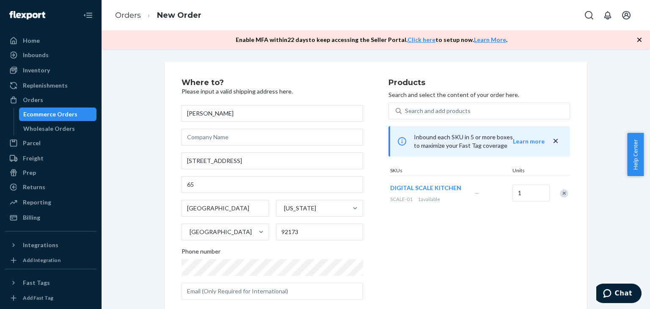
click at [450, 245] on div "Products Search and select the content of your order here. Search and add produ…" at bounding box center [479, 193] width 182 height 228
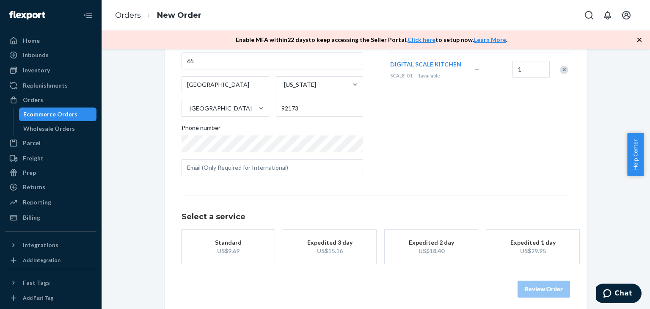
scroll to position [129, 0]
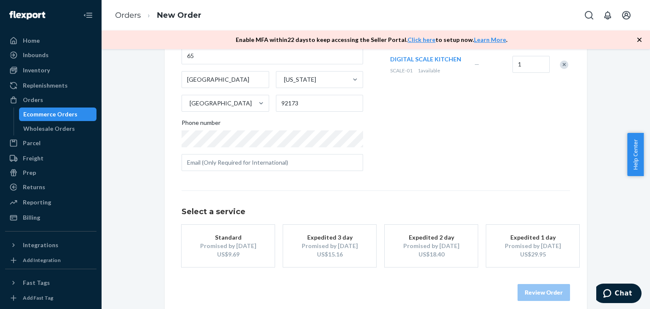
click at [506, 243] on div "Promised by Sep 25, 2025" at bounding box center [533, 246] width 68 height 8
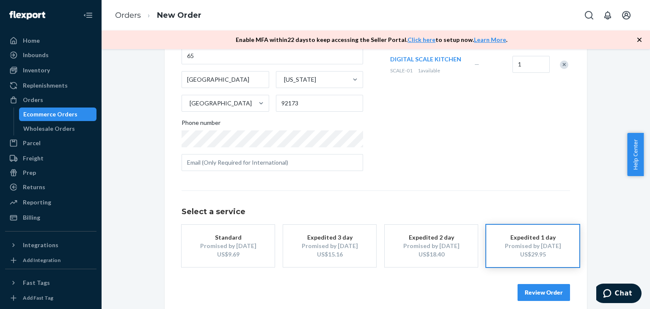
click at [538, 294] on button "Review Order" at bounding box center [543, 292] width 52 height 17
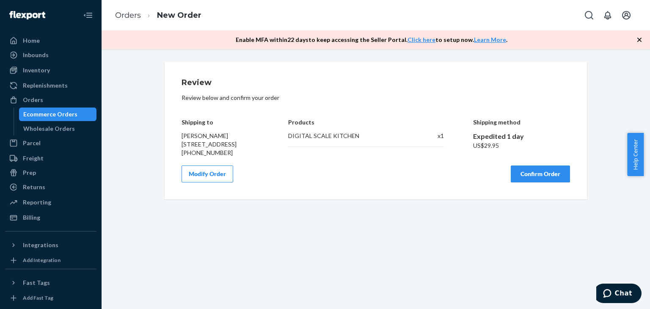
click at [536, 182] on button "Confirm Order" at bounding box center [540, 173] width 59 height 17
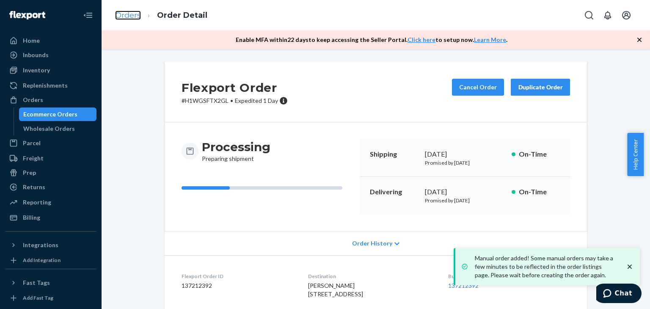
click at [133, 15] on link "Orders" at bounding box center [128, 15] width 26 height 9
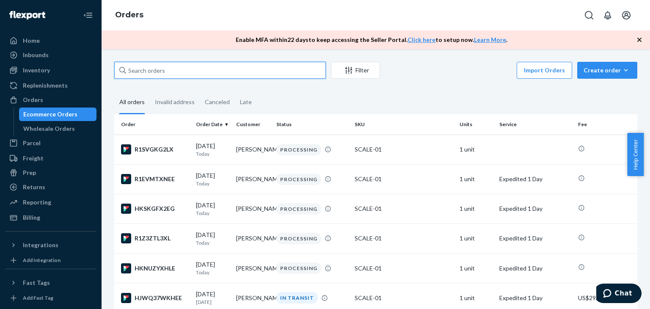
click at [164, 68] on input "text" at bounding box center [220, 70] width 212 height 17
paste input "Sidney Cook"
type input "Sidney Cook"
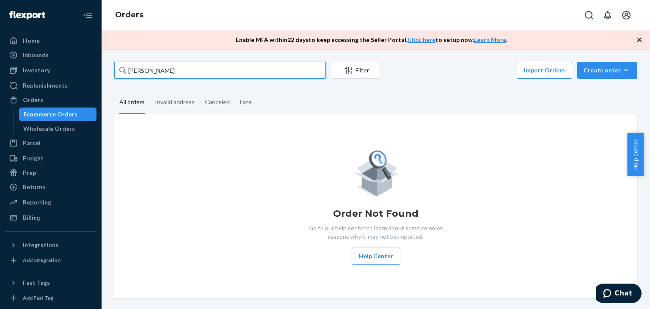
click at [171, 69] on input "Sidney Cook" at bounding box center [220, 70] width 212 height 17
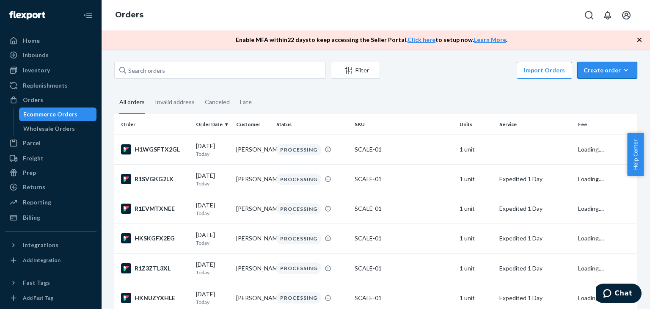
click at [611, 75] on button "Create order Ecommerce order Removal order" at bounding box center [607, 70] width 60 height 17
click at [611, 93] on span "Ecommerce order" at bounding box center [612, 91] width 52 height 6
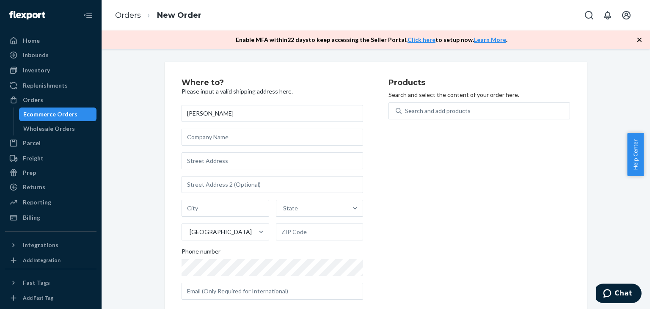
type input "Sidney Cook"
click at [215, 163] on input "text" at bounding box center [273, 160] width 182 height 17
paste input "149 Omalley Dr Summerville, SC 29483"
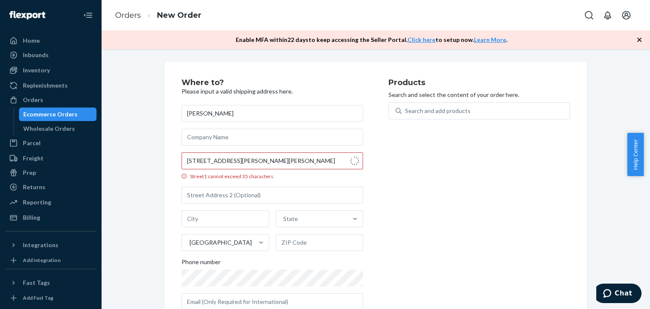
type input "149 Omalley Dr"
type input "Summerville"
type input "29483"
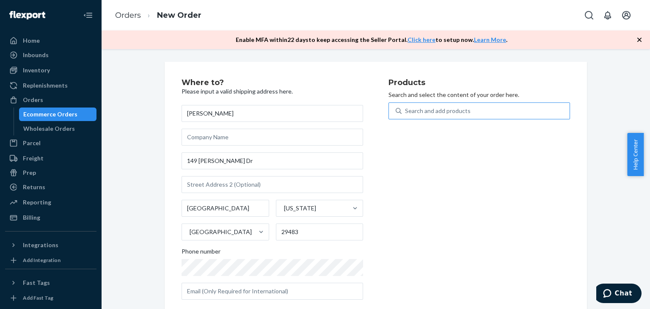
click at [457, 116] on div "Search and add products" at bounding box center [486, 110] width 168 height 15
click at [406, 115] on input "Search and add products" at bounding box center [405, 111] width 1 height 8
type input "ki"
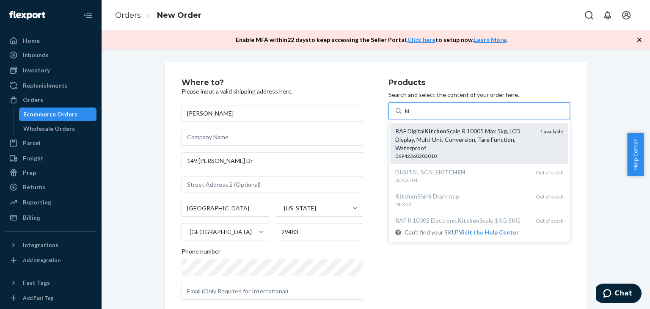
click at [460, 129] on div "RAF Digital Kitchen Scale R.10005 Max 5kg, LCD Display, Multi-Unit Conversion, …" at bounding box center [464, 139] width 138 height 25
click at [410, 115] on input "ki" at bounding box center [408, 111] width 6 height 8
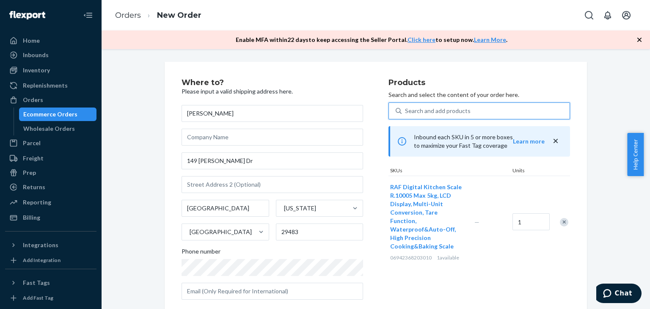
click at [503, 283] on div "Products Search and select the content of your order here. 0 results available.…" at bounding box center [479, 193] width 182 height 228
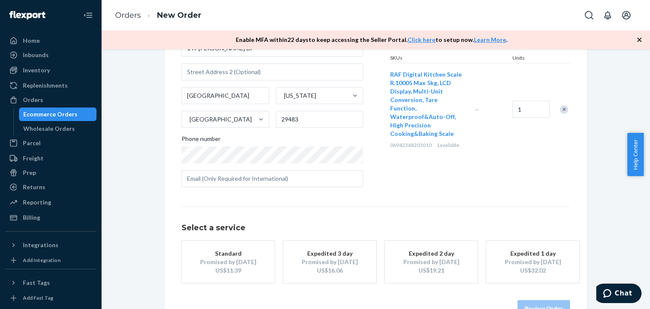
click at [539, 273] on div "US$32.02" at bounding box center [533, 270] width 68 height 8
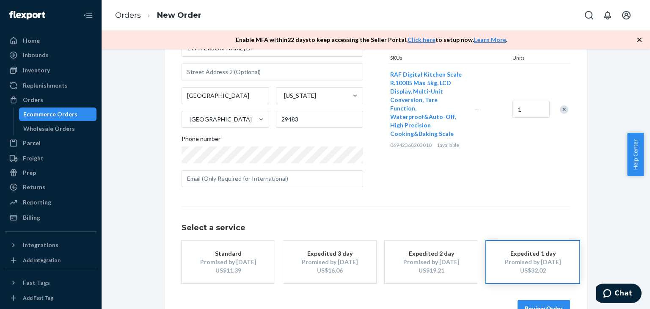
scroll to position [137, 0]
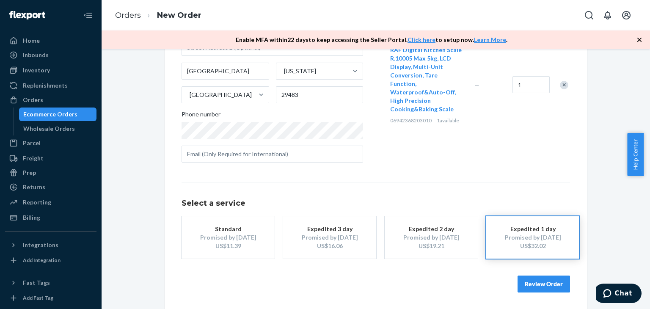
click at [540, 292] on button "Review Order" at bounding box center [543, 283] width 52 height 17
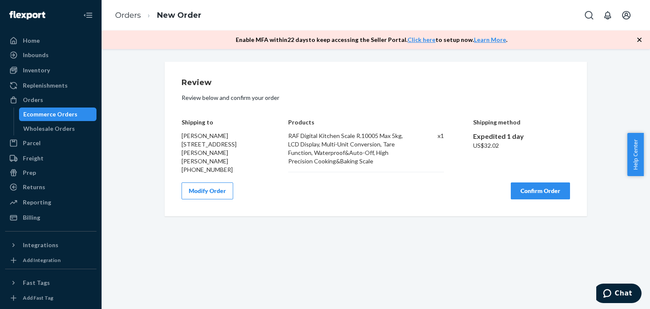
click at [540, 195] on button "Confirm Order" at bounding box center [540, 190] width 59 height 17
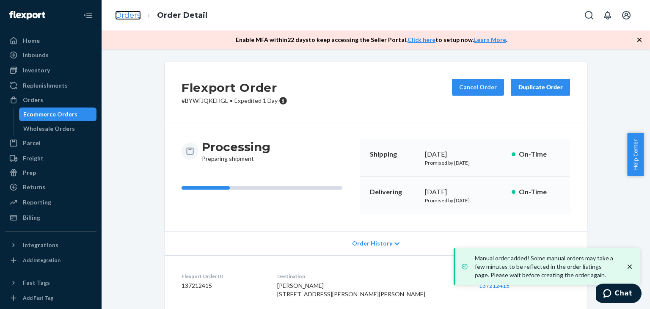
click at [125, 14] on link "Orders" at bounding box center [128, 15] width 26 height 9
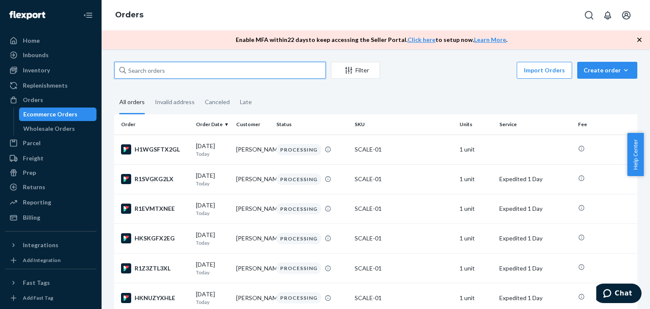
click at [147, 68] on input "text" at bounding box center [220, 70] width 212 height 17
paste input "(229) 563-3868*"
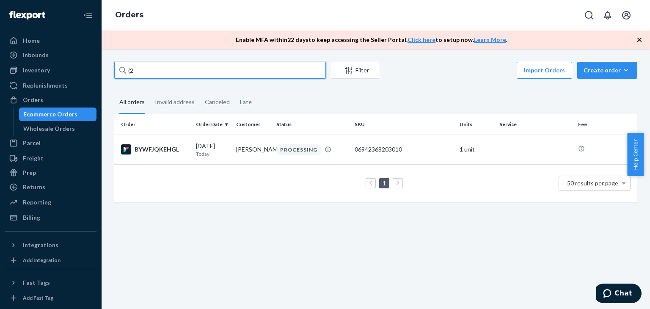
type input "("
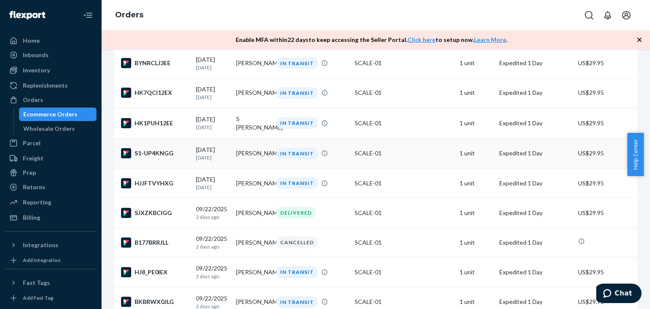
scroll to position [324, 0]
click at [41, 45] on div "Home" at bounding box center [51, 41] width 90 height 12
